Goal: Use online tool/utility: Utilize a website feature to perform a specific function

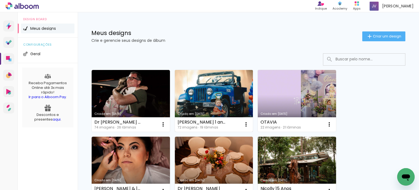
click at [202, 98] on link "Criado em [DATE]" at bounding box center [214, 101] width 78 height 62
